Goal: Check status

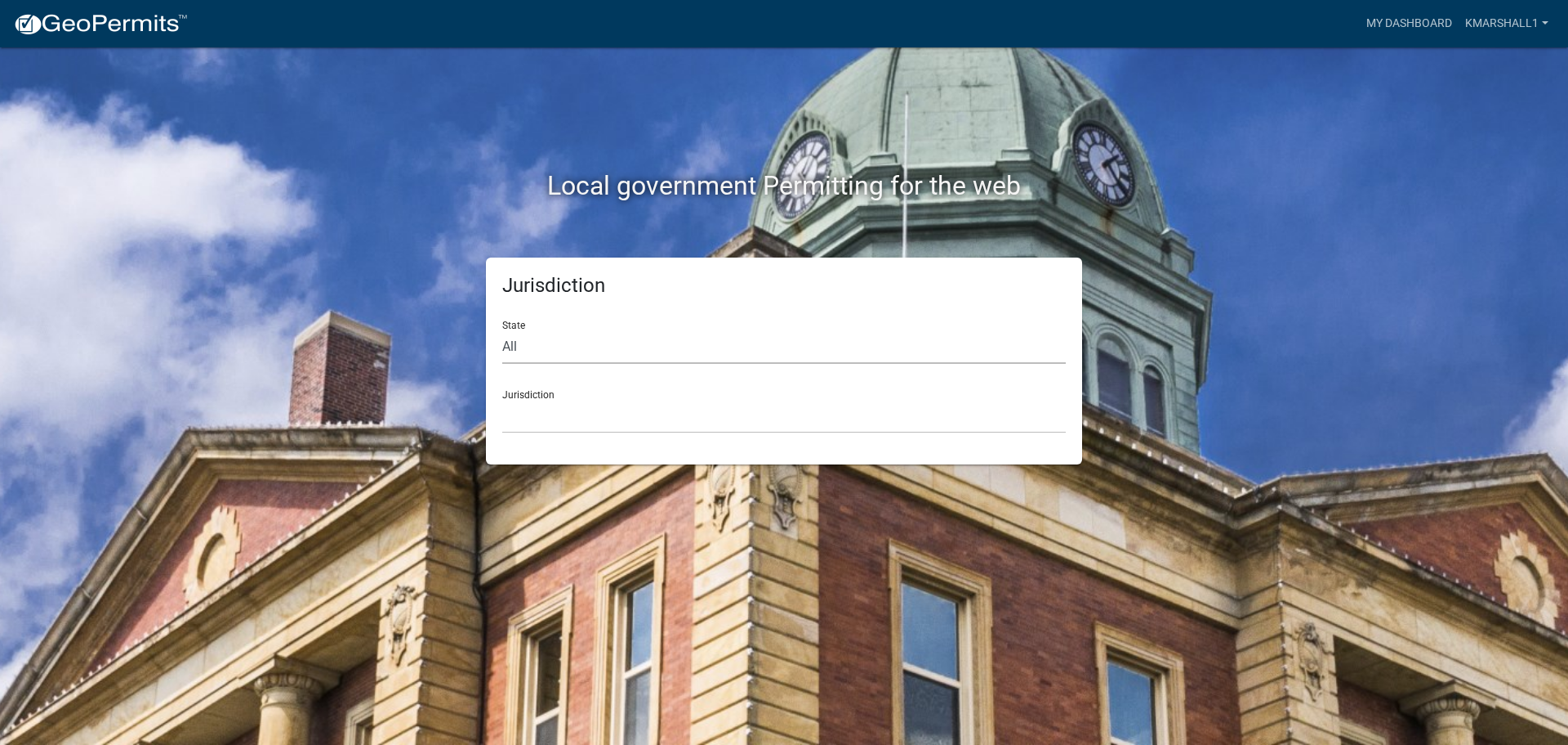
click at [519, 345] on select "All [US_STATE] [US_STATE] [US_STATE] [US_STATE] [US_STATE] [US_STATE] [US_STATE…" at bounding box center [784, 347] width 563 height 33
select select "[US_STATE]"
click at [503, 330] on select "All [US_STATE] [US_STATE] [US_STATE] [US_STATE] [US_STATE] [US_STATE] [US_STATE…" at bounding box center [784, 347] width 563 height 33
click at [544, 398] on div "Jurisdiction [GEOGRAPHIC_DATA], [US_STATE][PERSON_NAME][GEOGRAPHIC_DATA], [US_S…" at bounding box center [784, 405] width 563 height 57
click at [544, 392] on div "Jurisdiction [GEOGRAPHIC_DATA], [US_STATE][PERSON_NAME][GEOGRAPHIC_DATA], [US_S…" at bounding box center [784, 405] width 563 height 57
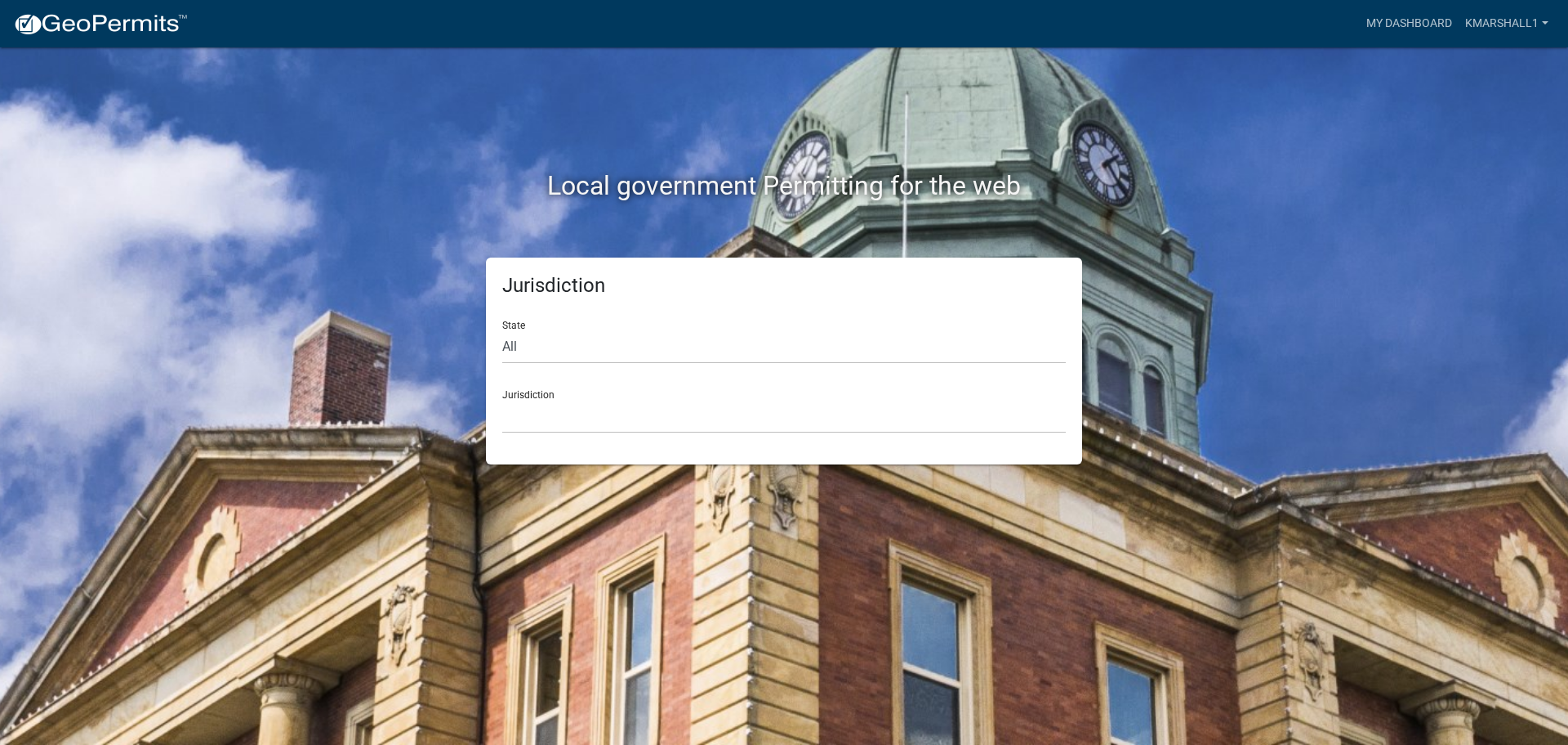
click at [519, 398] on div "Jurisdiction [GEOGRAPHIC_DATA], [US_STATE][PERSON_NAME][GEOGRAPHIC_DATA], [US_S…" at bounding box center [784, 405] width 563 height 57
click at [514, 350] on select "All [US_STATE] [US_STATE] [US_STATE] [US_STATE] [US_STATE] [US_STATE] [US_STATE…" at bounding box center [784, 347] width 563 height 33
click at [503, 330] on select "All [US_STATE] [US_STATE] [US_STATE] [US_STATE] [US_STATE] [US_STATE] [US_STATE…" at bounding box center [784, 347] width 563 height 33
click at [533, 392] on div "Jurisdiction [GEOGRAPHIC_DATA], [US_STATE][PERSON_NAME][GEOGRAPHIC_DATA], [US_S…" at bounding box center [784, 405] width 563 height 57
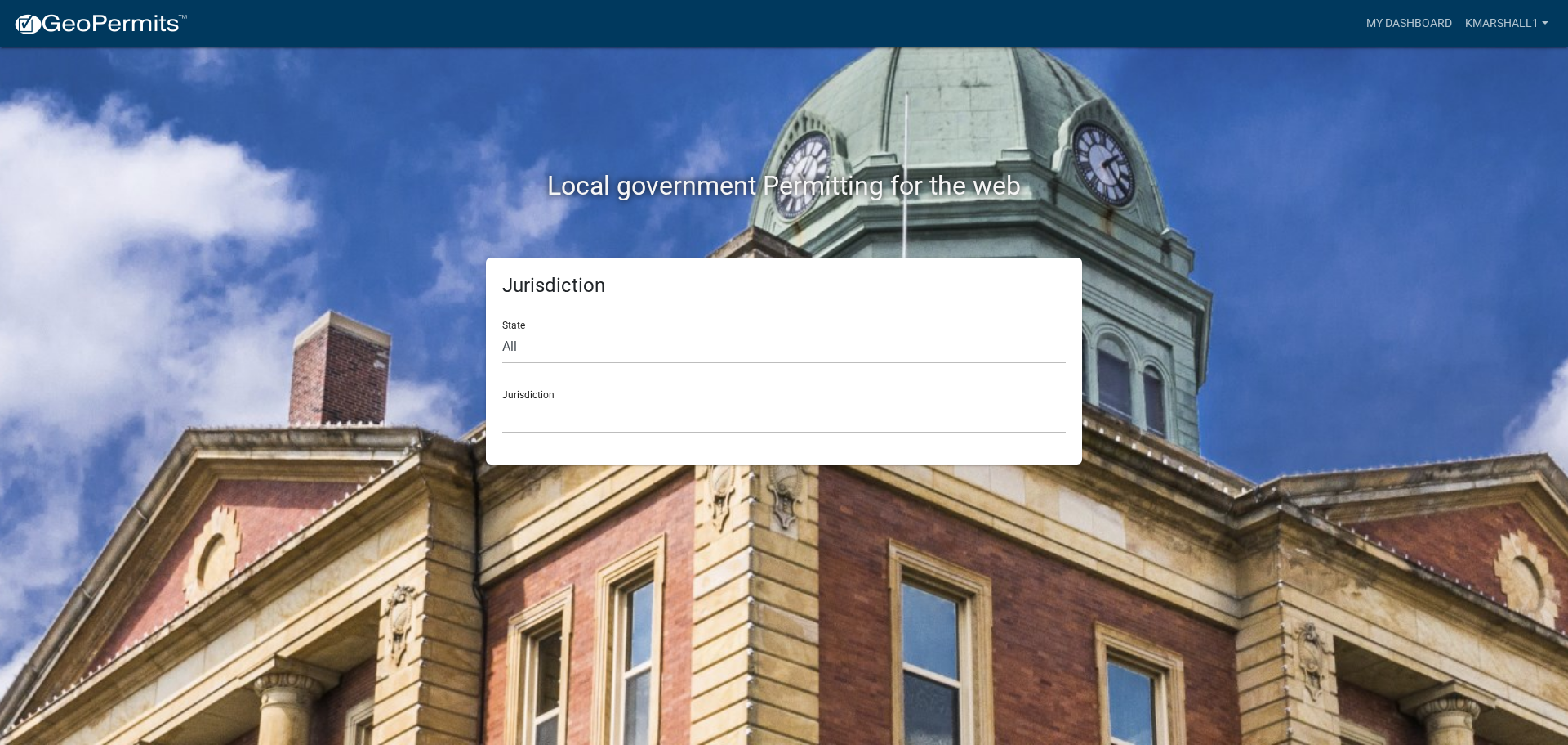
click at [519, 398] on div "Jurisdiction [GEOGRAPHIC_DATA], [US_STATE][PERSON_NAME][GEOGRAPHIC_DATA], [US_S…" at bounding box center [784, 405] width 563 height 57
click at [535, 422] on select "[GEOGRAPHIC_DATA], [US_STATE][PERSON_NAME][GEOGRAPHIC_DATA], [US_STATE][PERSON_…" at bounding box center [784, 417] width 563 height 33
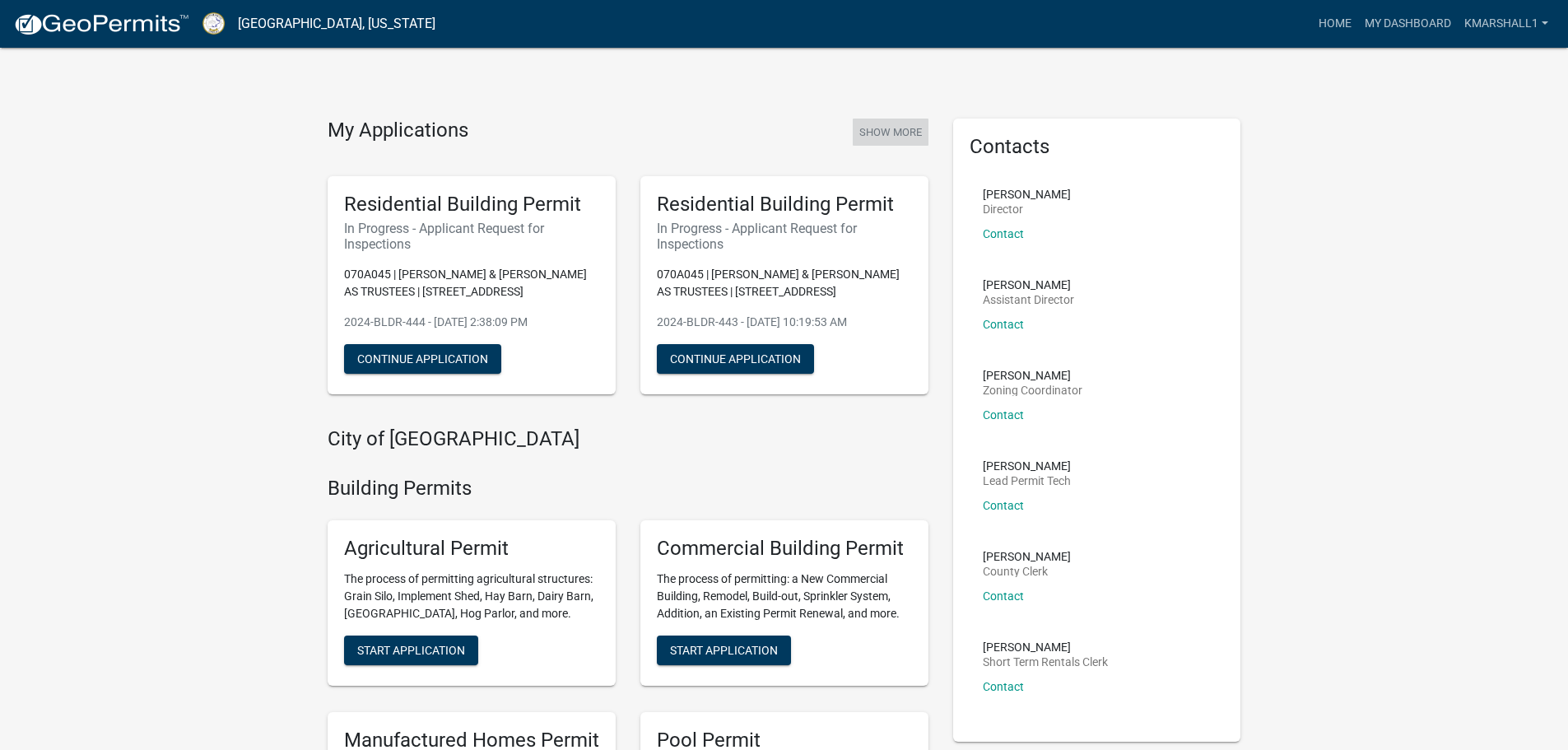
click at [879, 126] on button "Show More" at bounding box center [890, 132] width 75 height 27
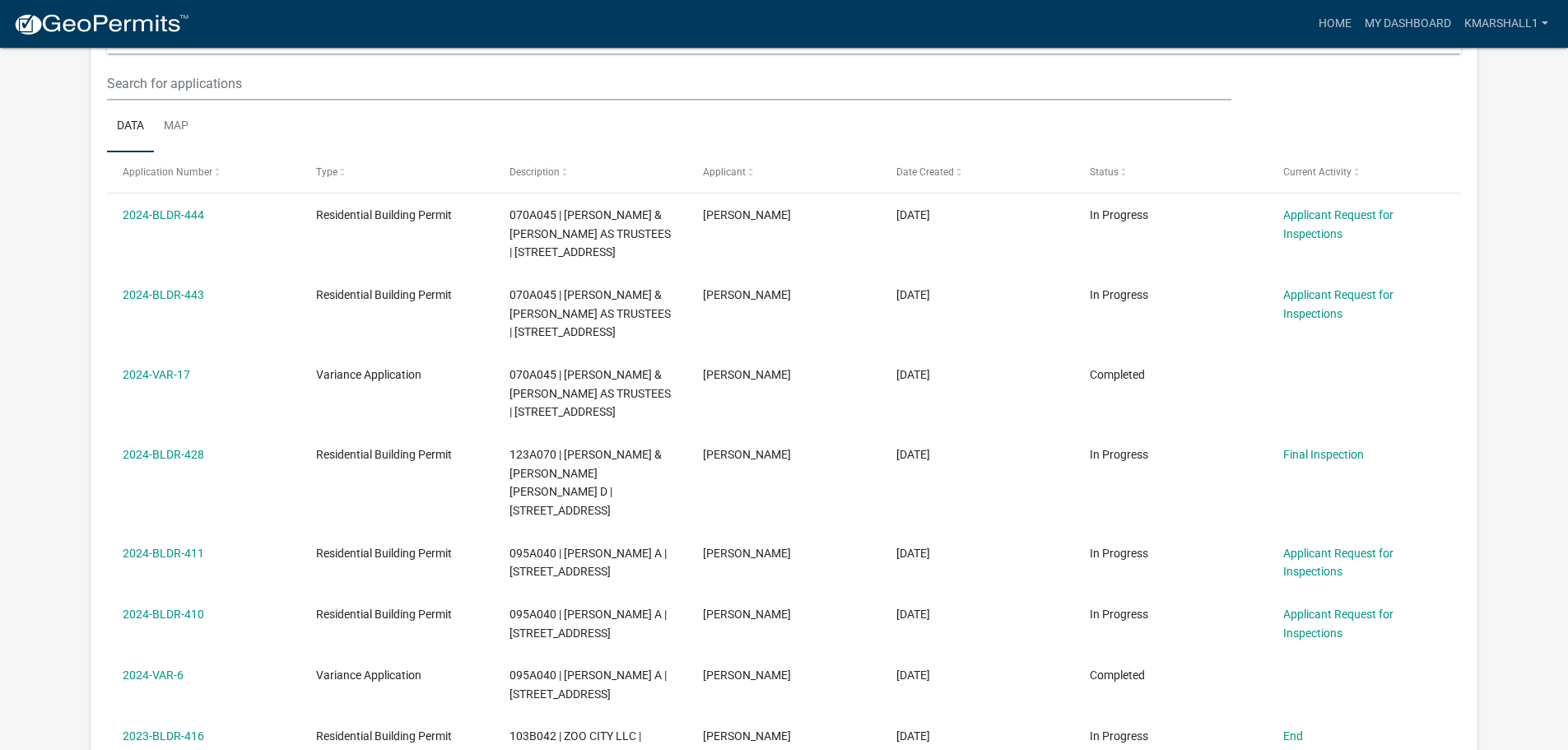
scroll to position [218, 0]
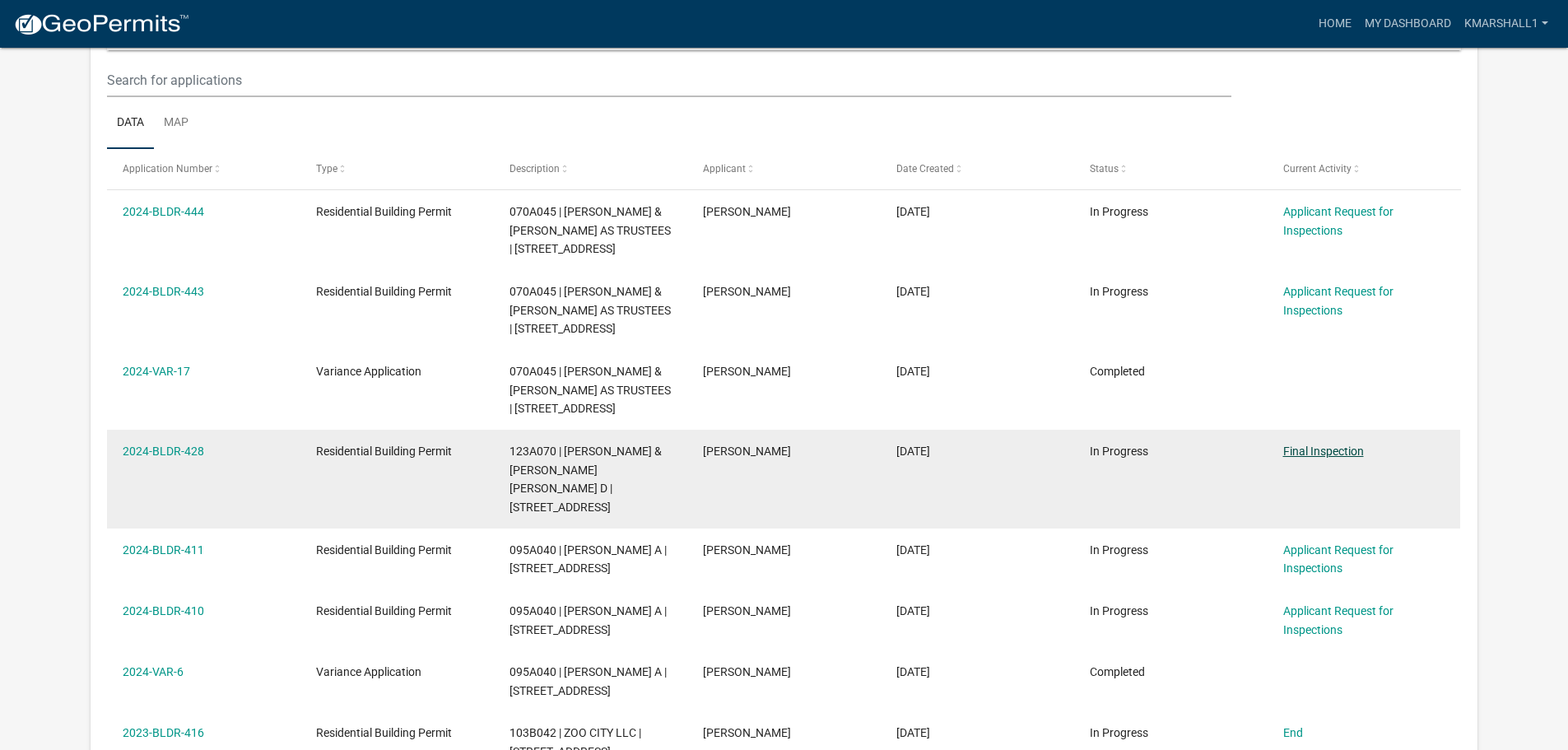
click at [1297, 458] on link "Final Inspection" at bounding box center [1324, 451] width 80 height 13
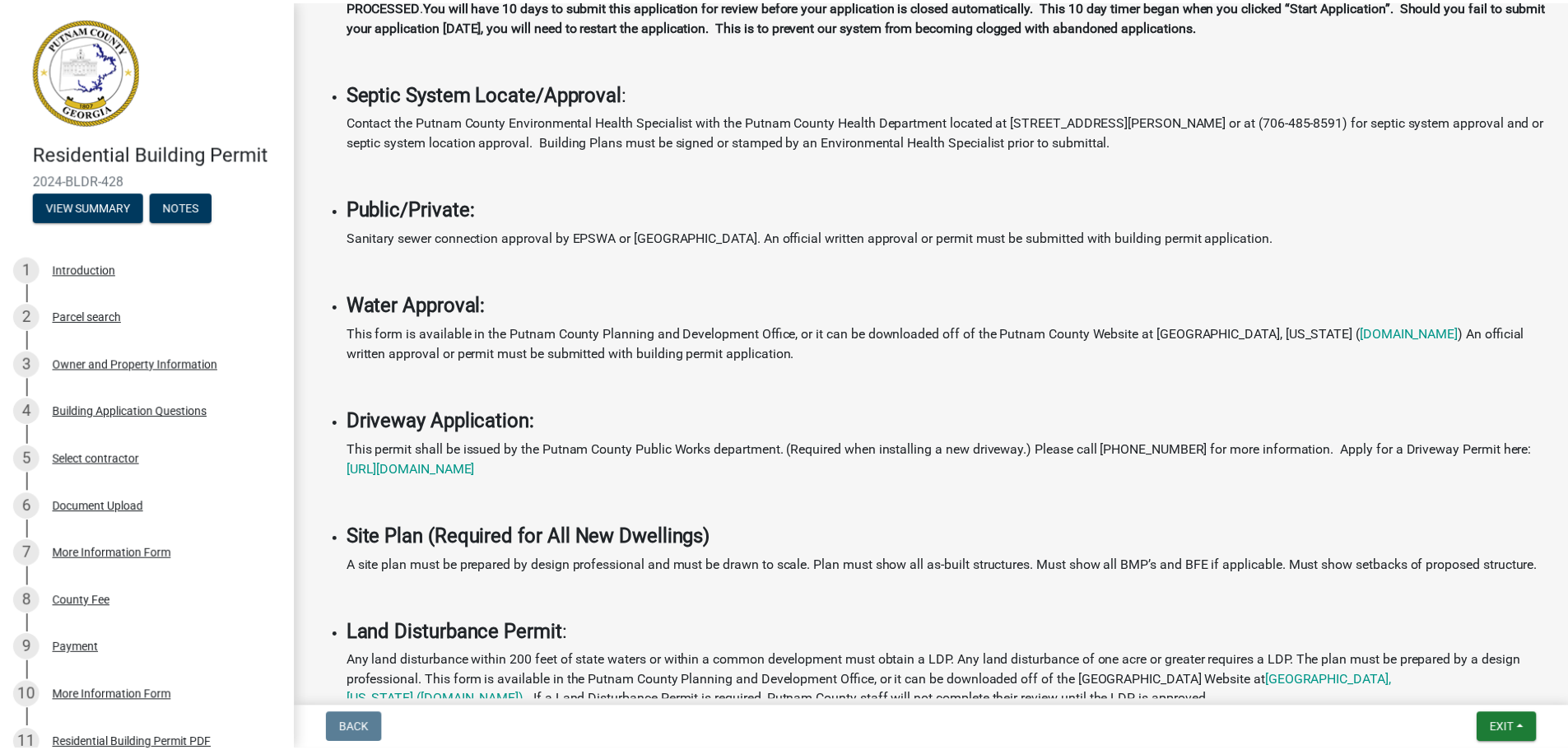
scroll to position [554, 0]
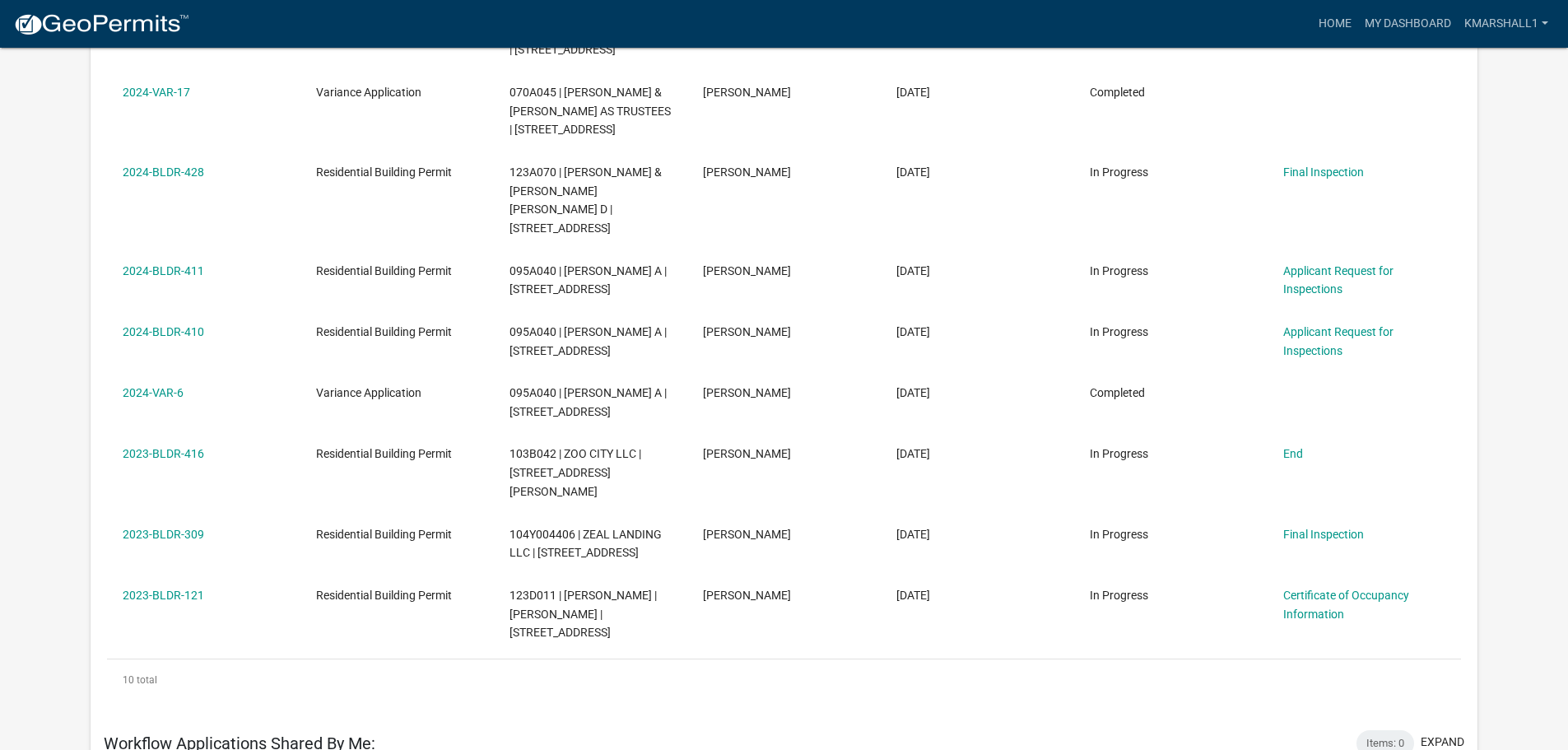
scroll to position [521, 0]
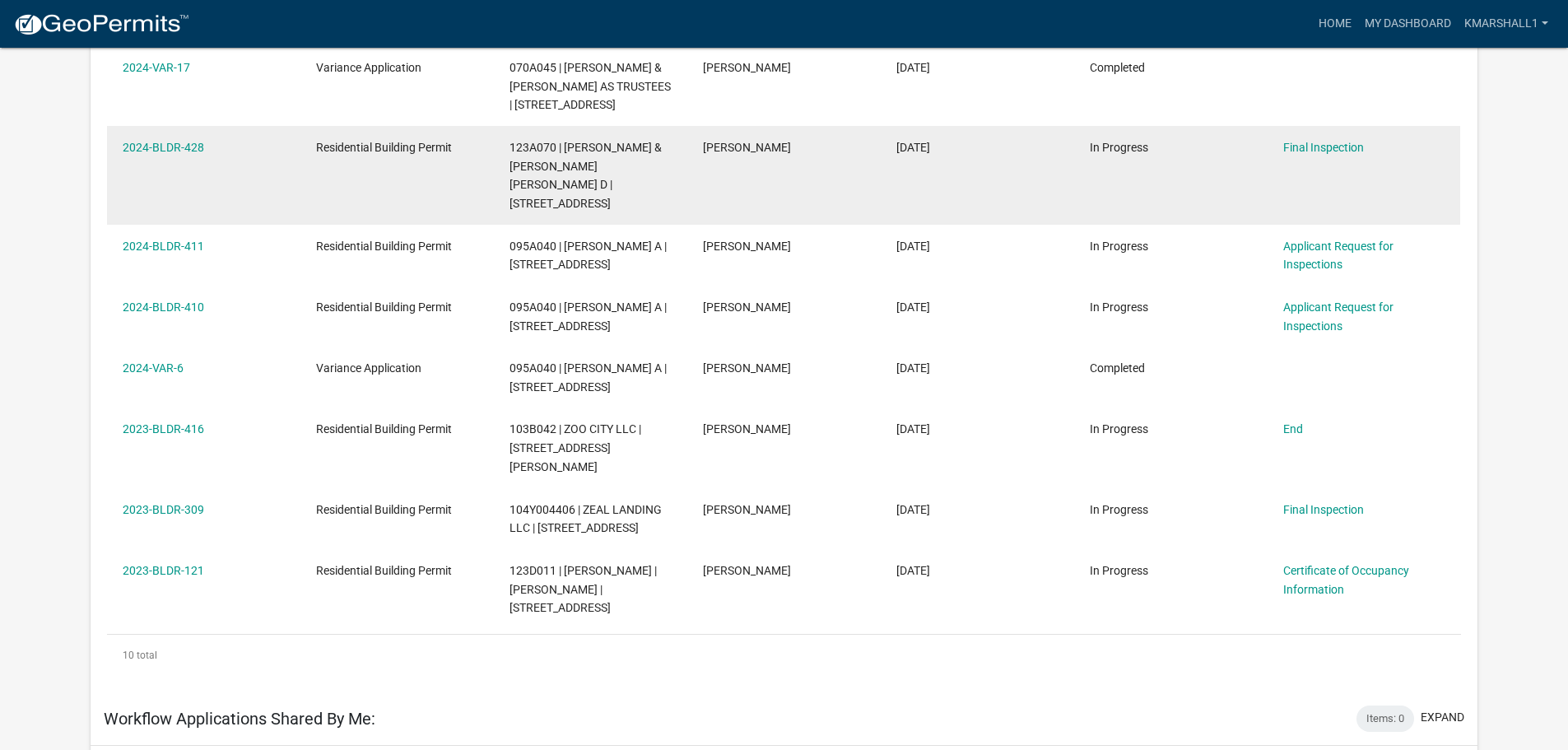
click at [1108, 154] on span "In Progress" at bounding box center [1119, 147] width 59 height 13
click at [132, 154] on link "2024-BLDR-428" at bounding box center [162, 147] width 81 height 13
